Goal: Entertainment & Leisure: Consume media (video, audio)

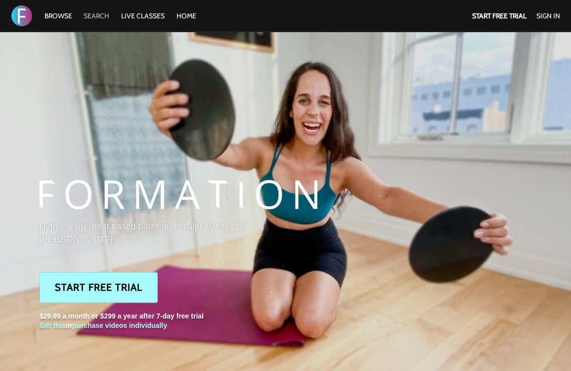
click at [89, 16] on link "Search" at bounding box center [97, 15] width 36 height 9
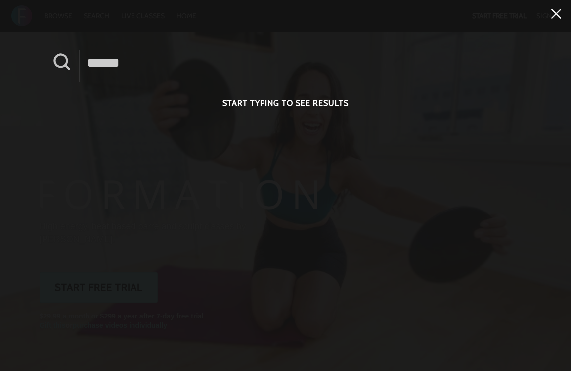
click at [555, 16] on icon at bounding box center [557, 14] width 10 height 10
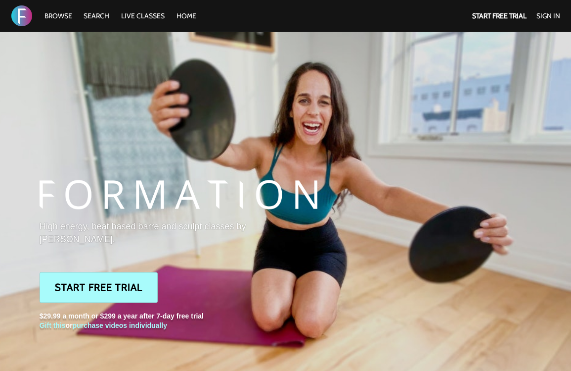
click at [543, 20] on div "Start Free Trial Sign In" at bounding box center [515, 16] width 105 height 32
click at [551, 13] on link "Sign In" at bounding box center [549, 15] width 24 height 9
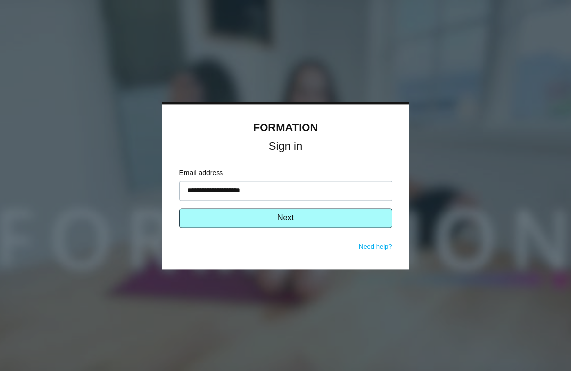
type input "**********"
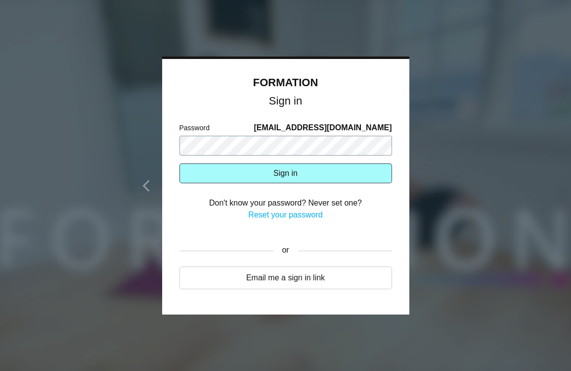
click at [285, 173] on button "Sign in" at bounding box center [286, 173] width 213 height 20
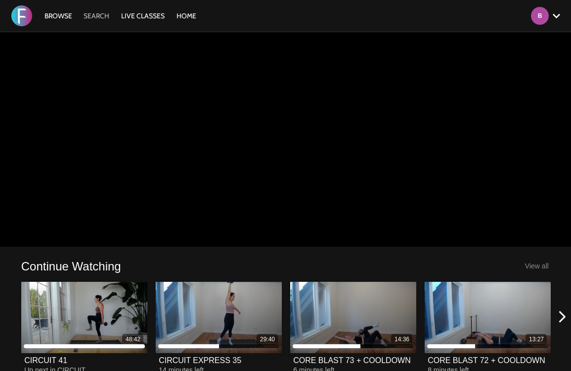
click at [91, 15] on link "Search" at bounding box center [97, 15] width 36 height 9
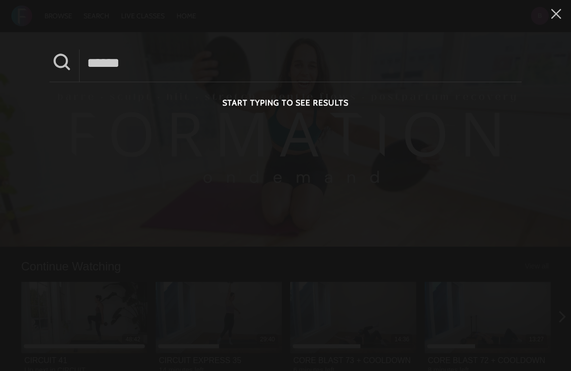
click at [162, 67] on input at bounding box center [301, 62] width 442 height 27
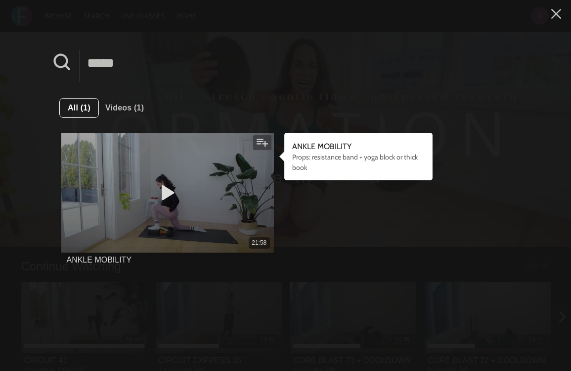
type input "*****"
click at [124, 240] on div "21:58" at bounding box center [167, 242] width 213 height 11
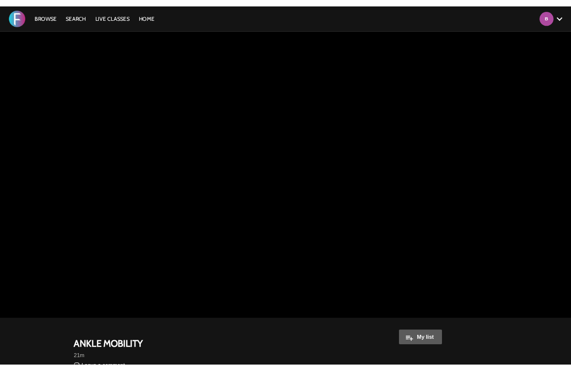
scroll to position [14, 0]
